Goal: Information Seeking & Learning: Learn about a topic

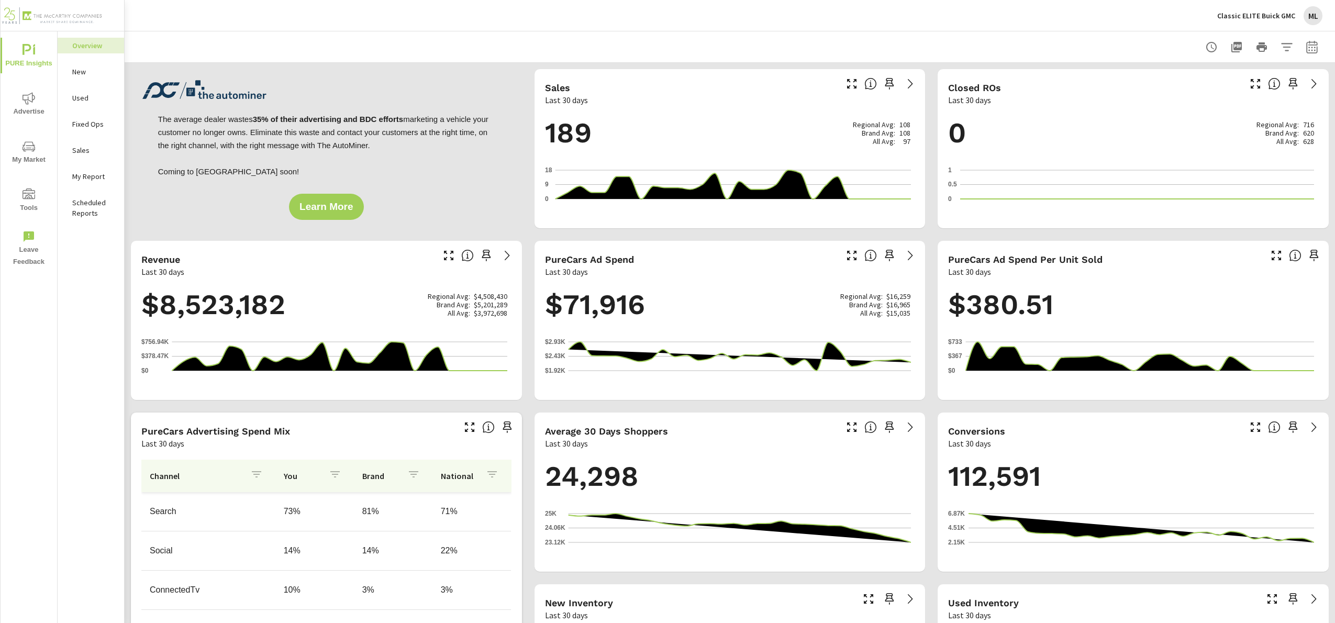
click at [30, 108] on span "Advertise" at bounding box center [29, 105] width 50 height 26
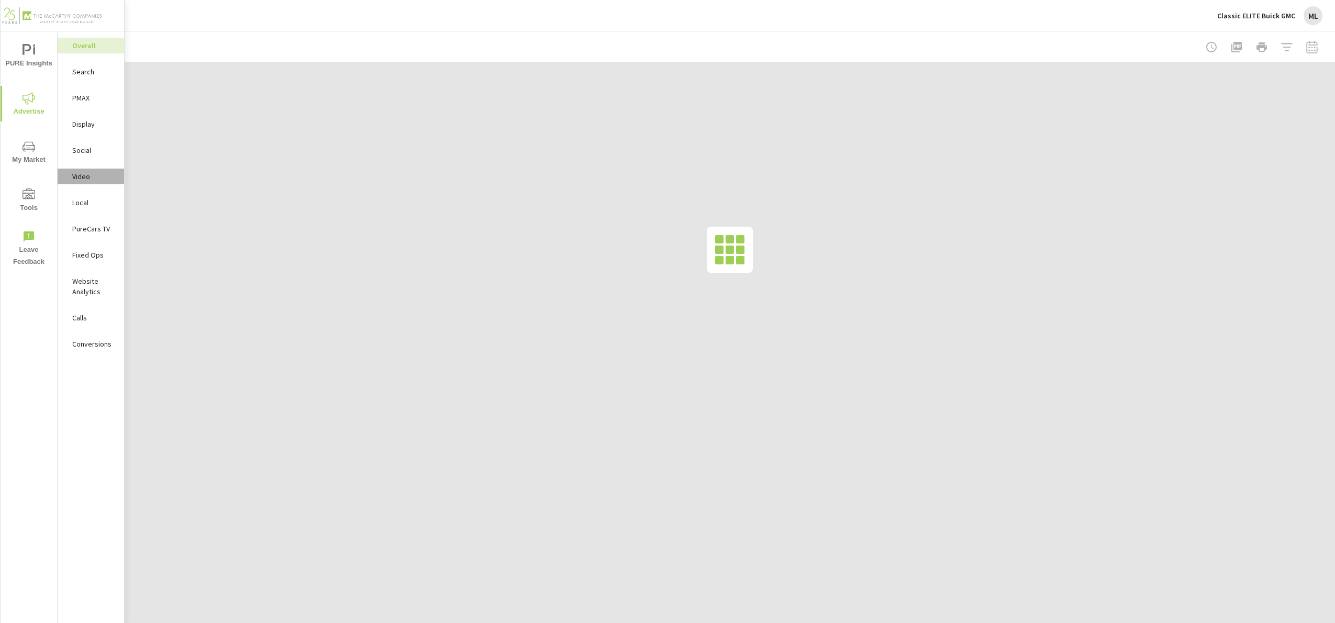
click at [82, 173] on p "Video" at bounding box center [93, 176] width 43 height 10
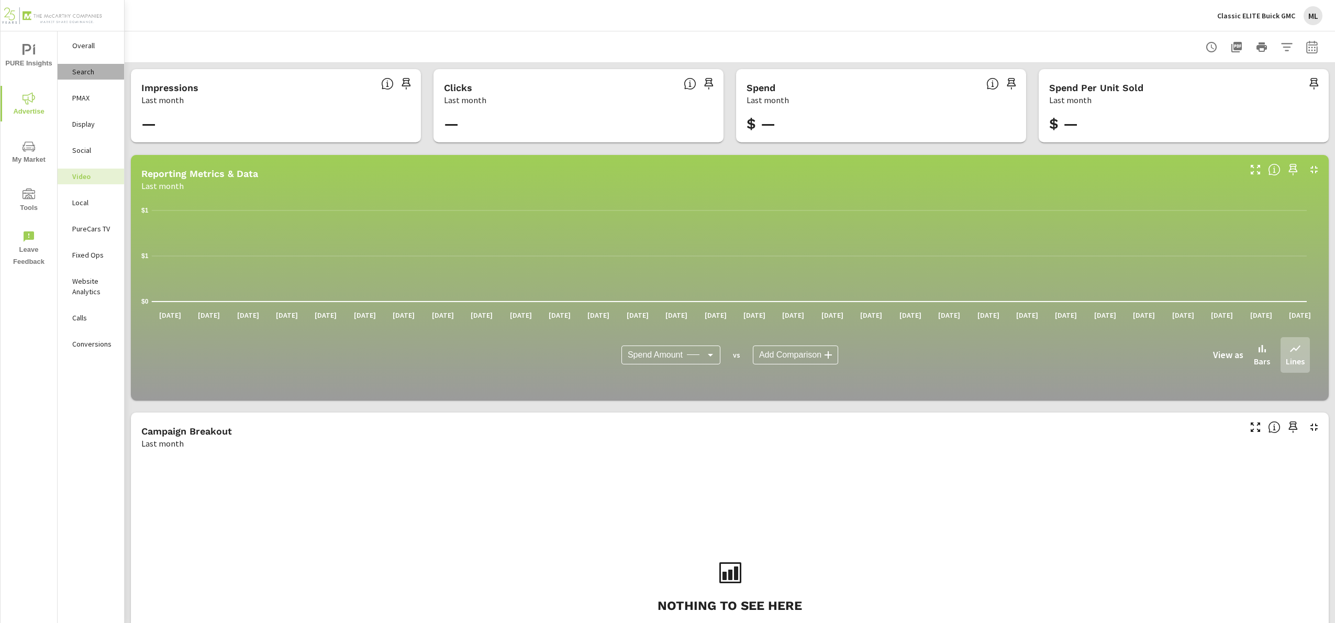
click at [90, 74] on p "Search" at bounding box center [93, 71] width 43 height 10
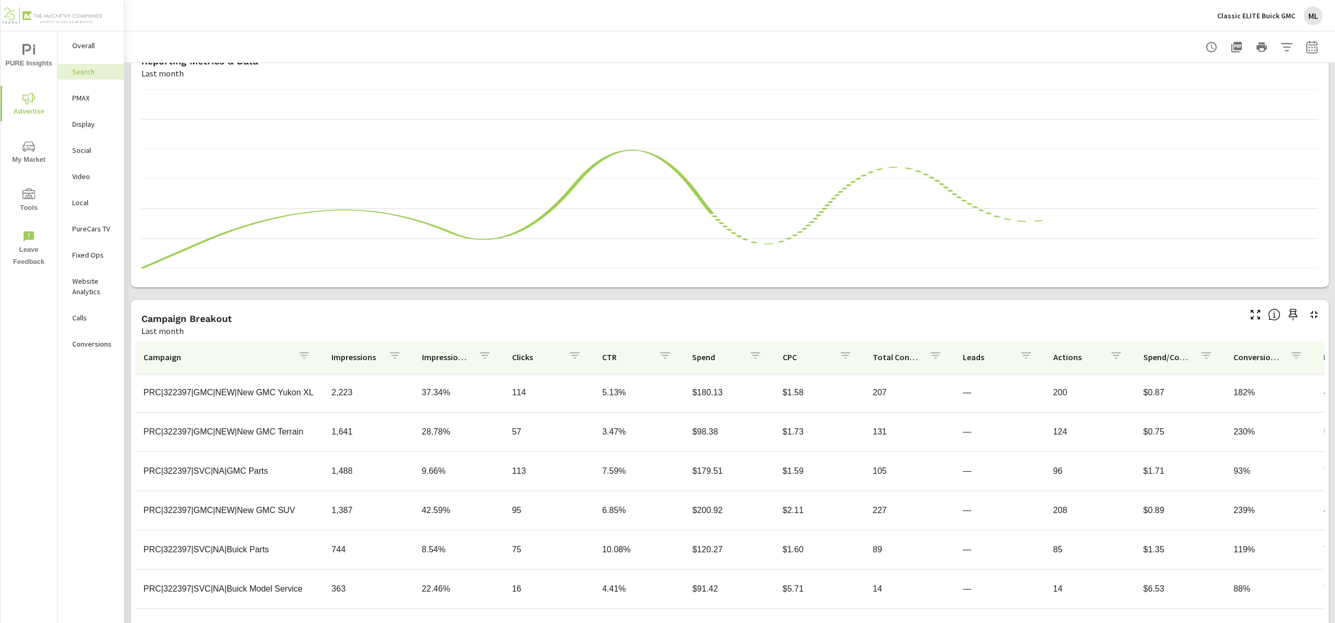
scroll to position [555, 0]
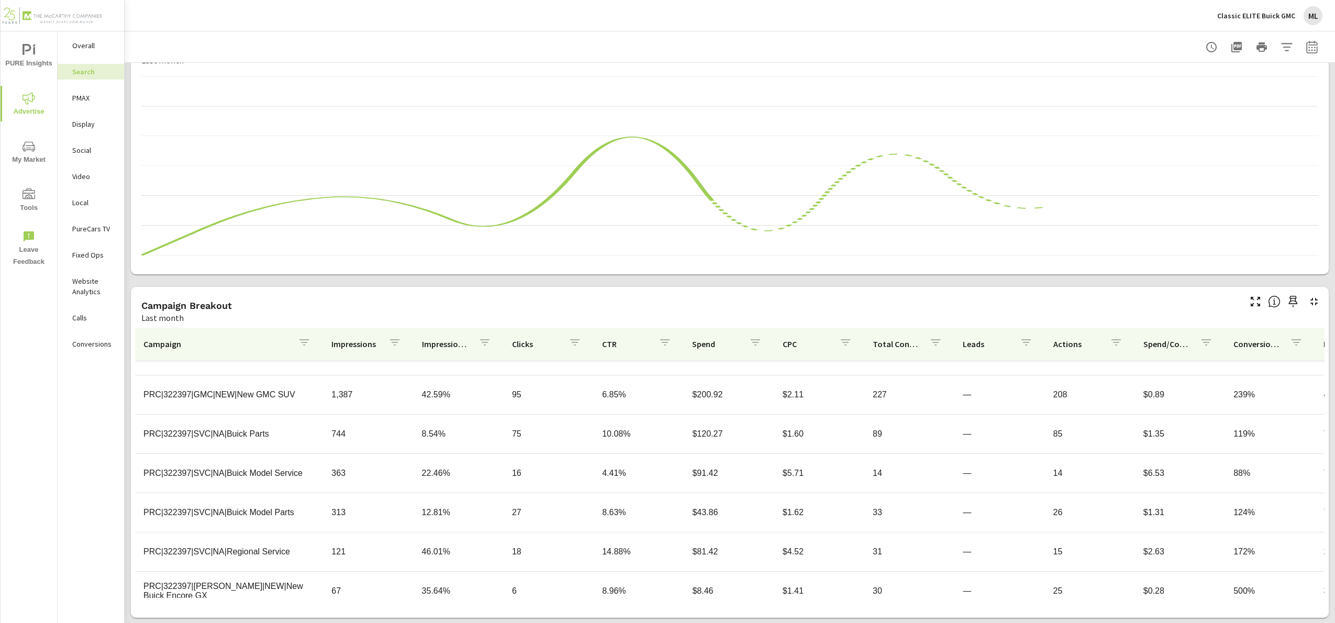
scroll to position [835, 0]
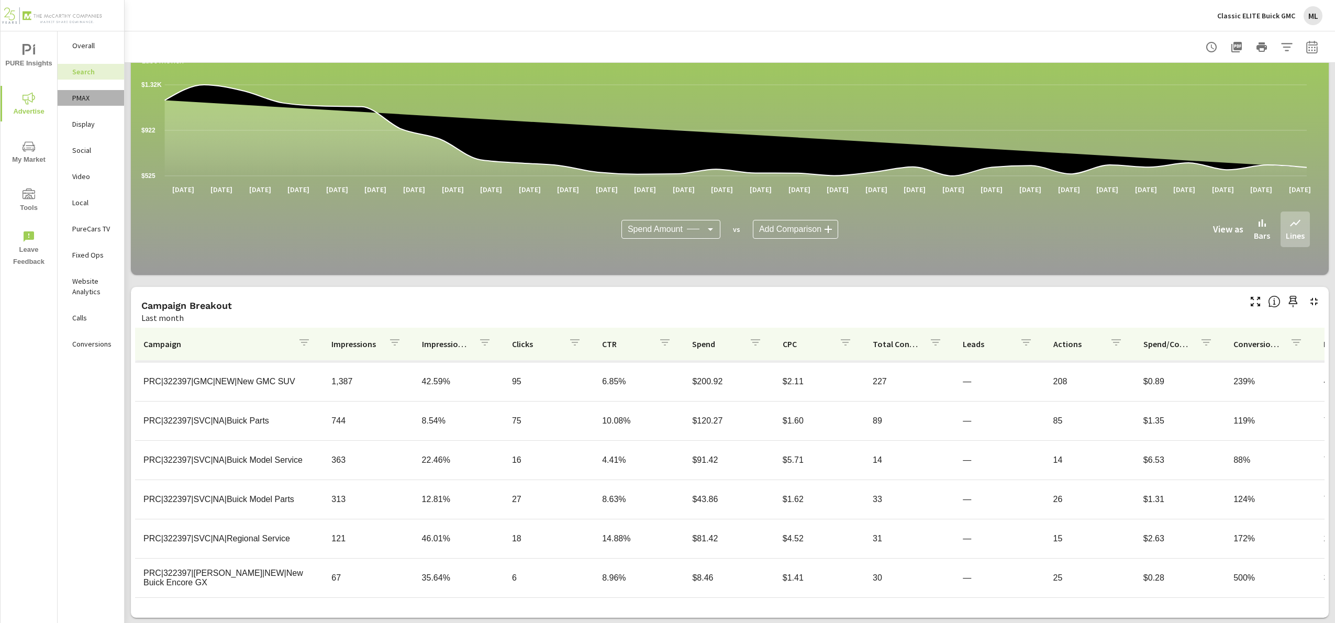
click at [86, 96] on p "PMAX" at bounding box center [93, 98] width 43 height 10
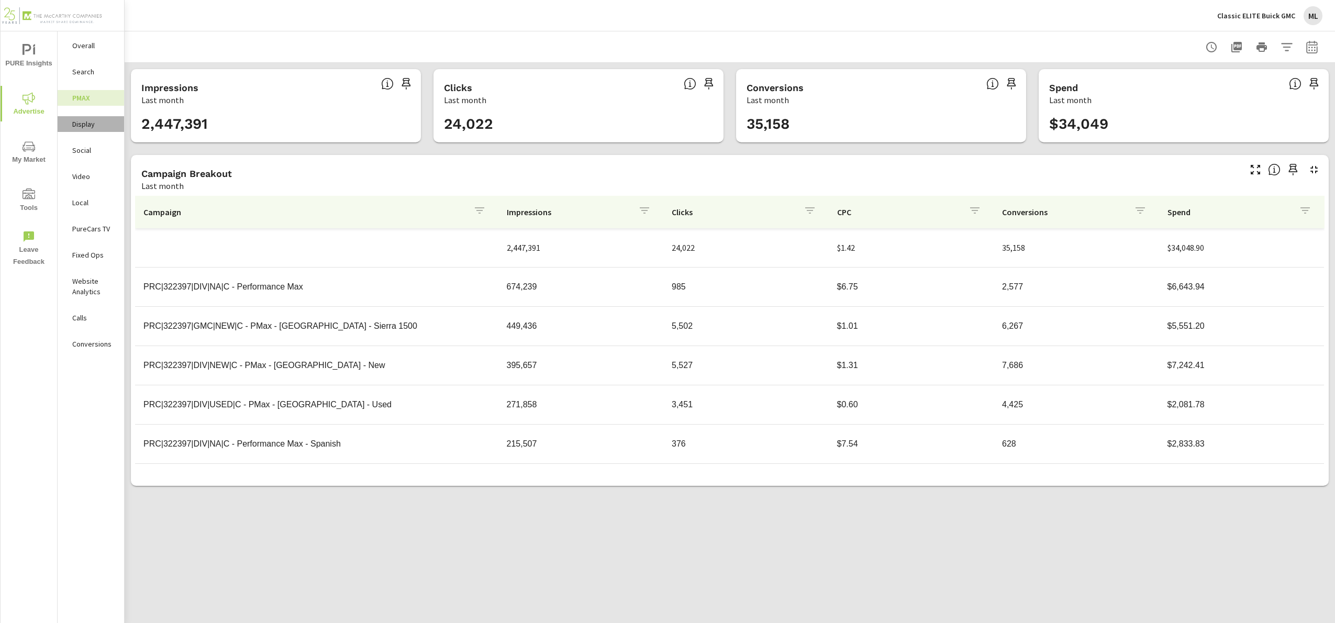
click at [80, 123] on p "Display" at bounding box center [93, 124] width 43 height 10
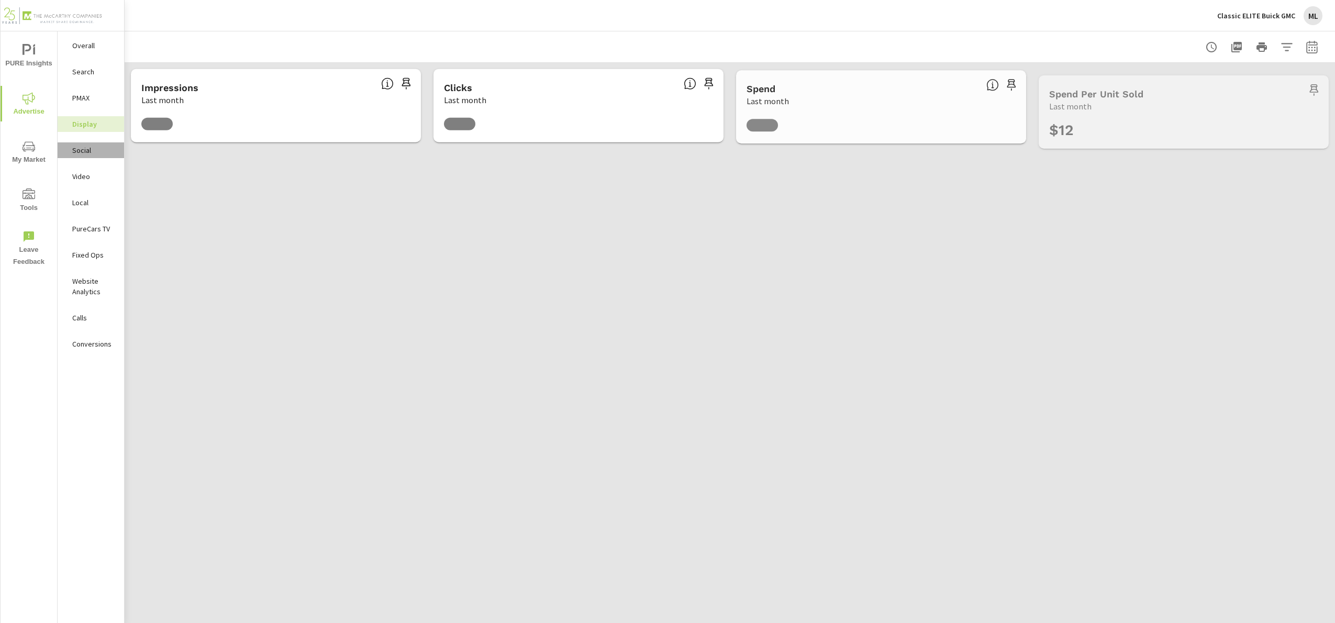
click at [88, 149] on p "Social" at bounding box center [93, 150] width 43 height 10
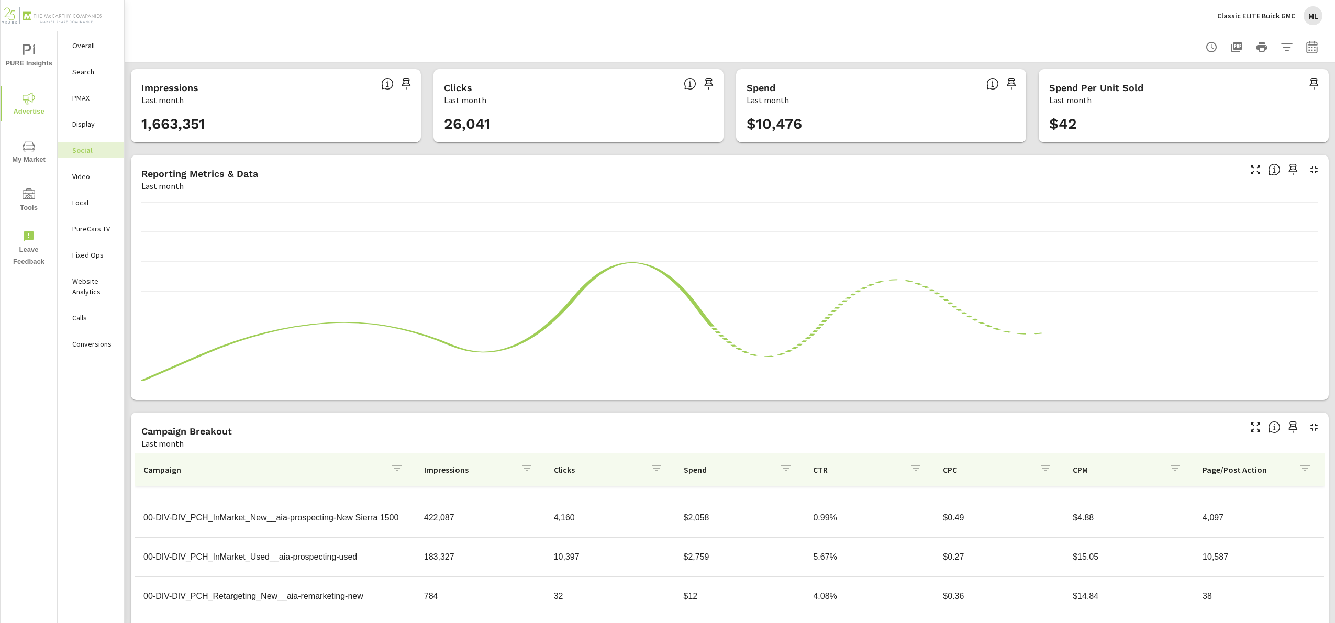
scroll to position [117, 0]
